Goal: Find specific page/section: Find specific page/section

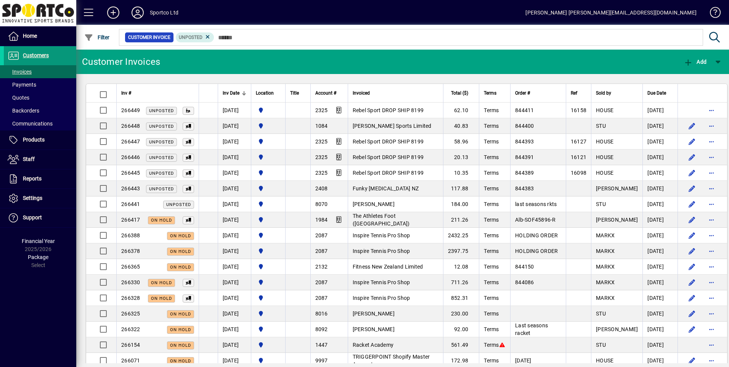
scroll to position [152, 0]
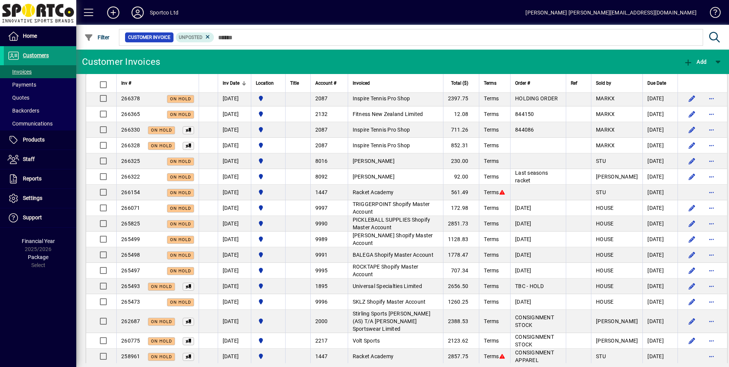
click at [44, 55] on span "Customers" at bounding box center [36, 55] width 26 height 6
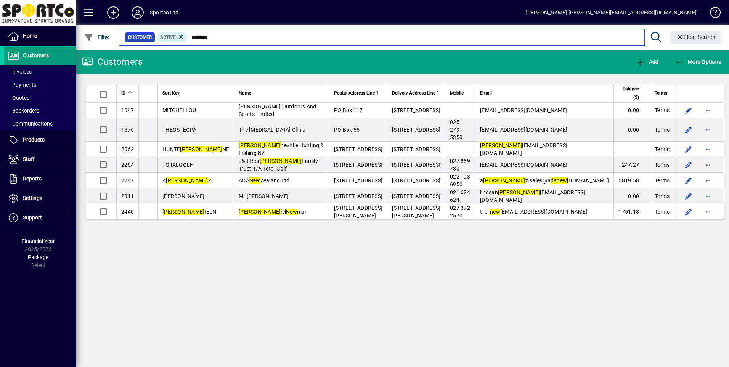
type input "*******"
